Goal: Task Accomplishment & Management: Use online tool/utility

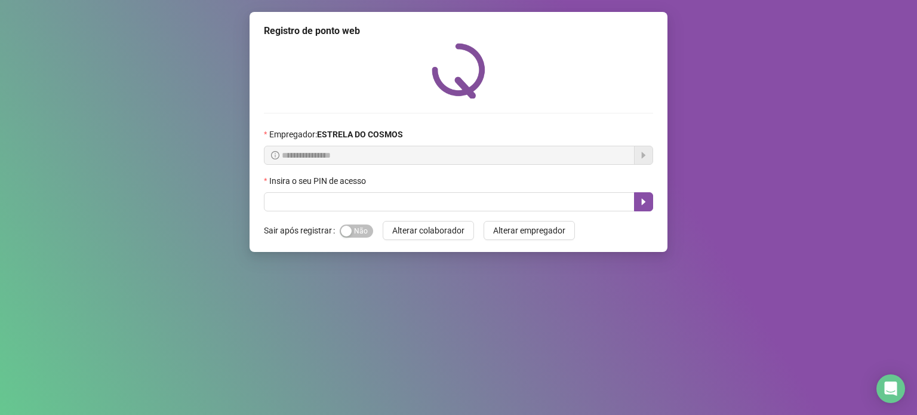
click at [493, 210] on input "text" at bounding box center [449, 201] width 371 height 19
type input "*****"
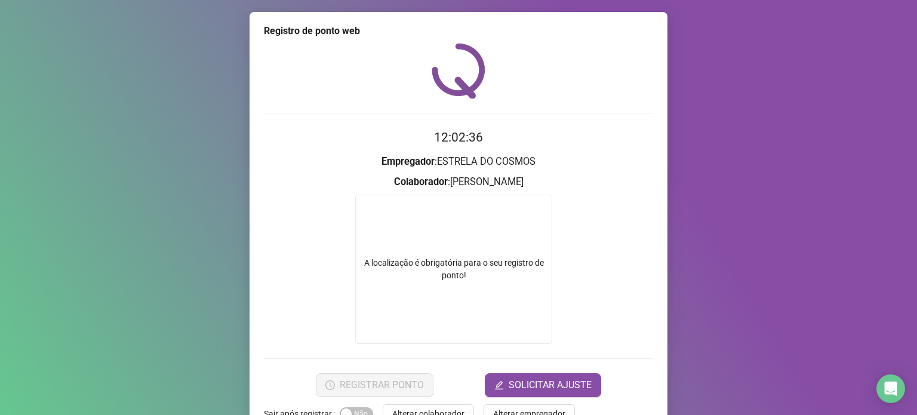
click at [411, 344] on form "12:02:36 Empregador : ESTRELA DO COSMOS Colaborador : [PERSON_NAME] A localizaç…" at bounding box center [458, 262] width 389 height 269
click at [465, 282] on div "A localização é obrigatória para o seu registro de ponto!" at bounding box center [453, 269] width 197 height 149
click at [452, 262] on div "A localização é obrigatória para o seu registro de ponto!" at bounding box center [454, 269] width 196 height 25
click at [478, 284] on div "A localização é obrigatória para o seu registro de ponto!" at bounding box center [453, 269] width 197 height 149
click at [431, 281] on div "A localização é obrigatória para o seu registro de ponto!" at bounding box center [454, 269] width 196 height 25
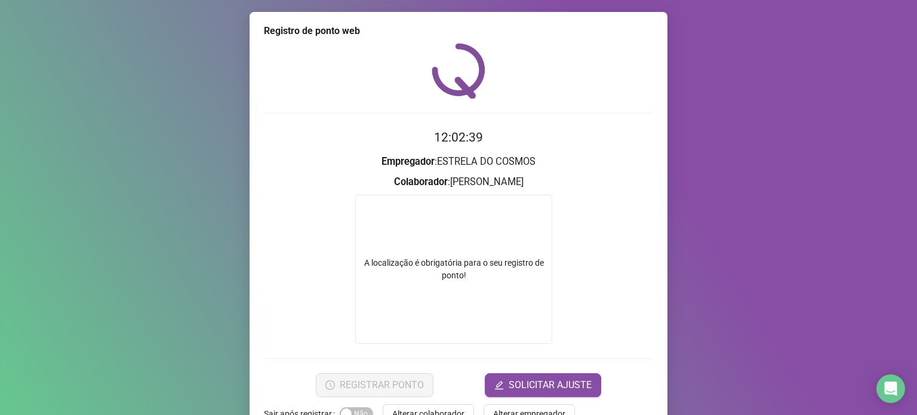
click at [530, 270] on div "A localização é obrigatória para o seu registro de ponto!" at bounding box center [454, 269] width 196 height 25
click at [437, 265] on div "A localização é obrigatória para o seu registro de ponto!" at bounding box center [454, 269] width 196 height 25
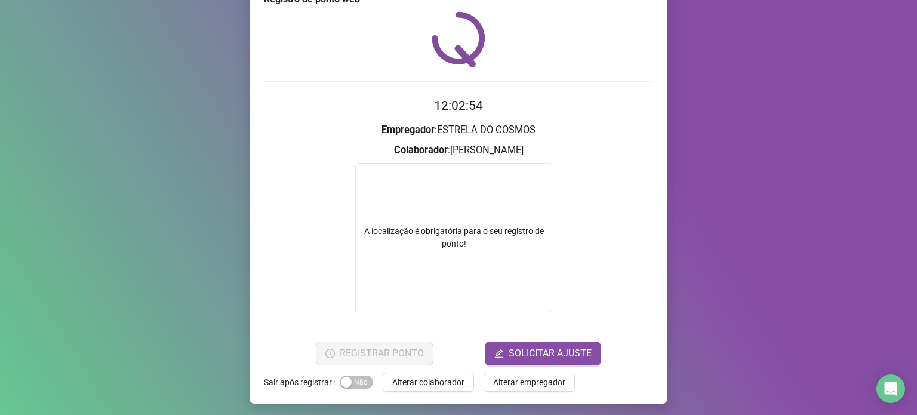
scroll to position [33, 0]
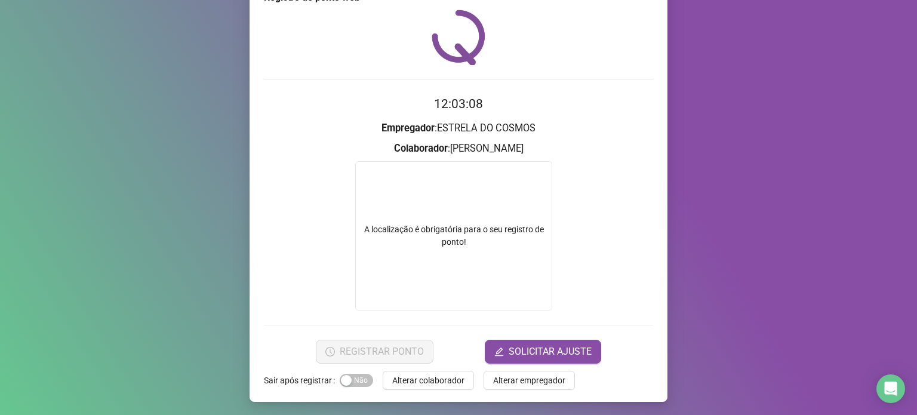
click at [7, 111] on div "Registro de ponto web 12:03:08 Empregador : ESTRELA DO COSMOS Colaborador : AYS…" at bounding box center [458, 207] width 917 height 415
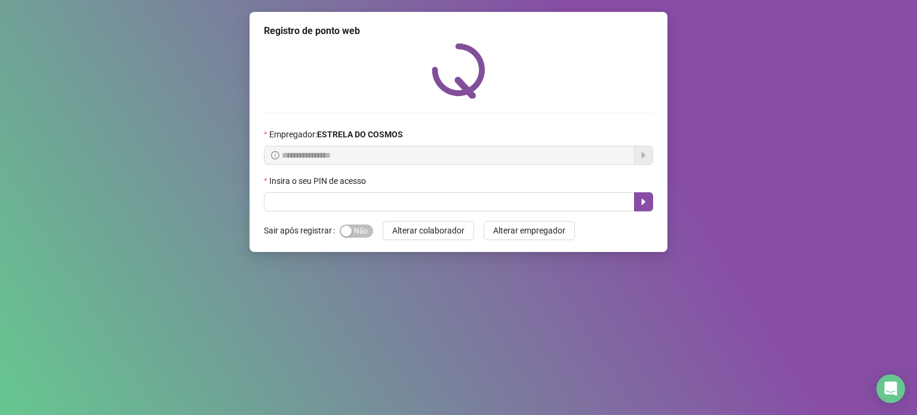
click at [640, 354] on div "**********" at bounding box center [458, 207] width 917 height 415
